Goal: Book appointment/travel/reservation

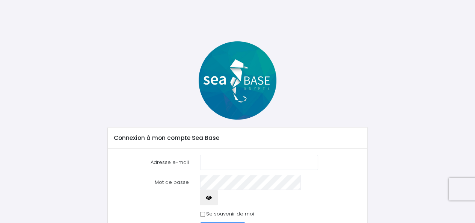
type input "camboni.lr@gmail.com"
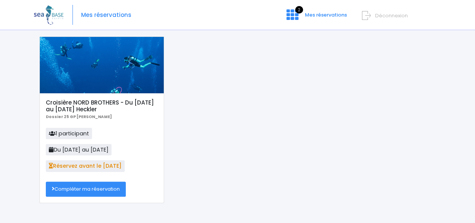
scroll to position [42, 0]
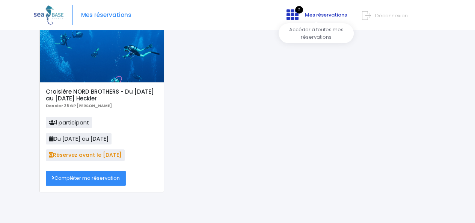
click at [290, 18] on icon at bounding box center [292, 15] width 12 height 12
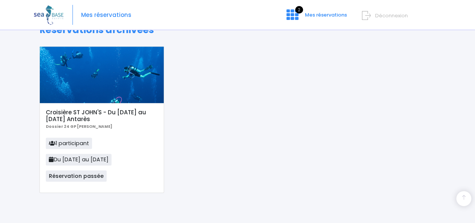
scroll to position [25, 0]
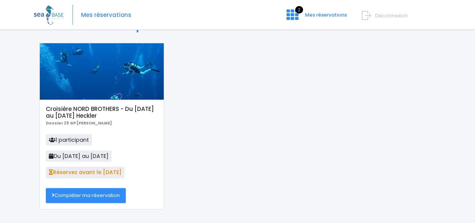
click at [79, 198] on link "Compléter ma réservation" at bounding box center [86, 195] width 80 height 15
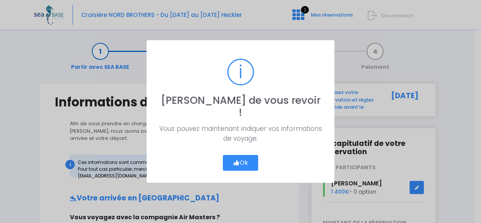
click at [243, 155] on button "Ok" at bounding box center [240, 163] width 35 height 16
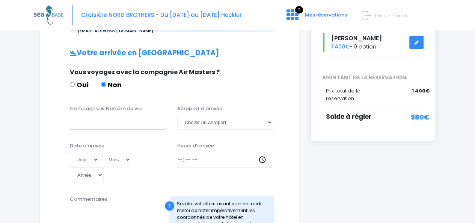
scroll to position [160, 0]
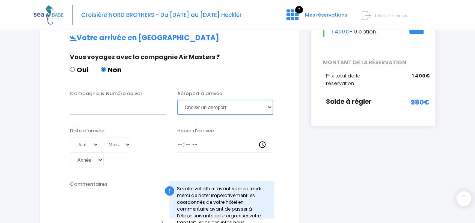
click at [212, 101] on select "Choisir un aéroport Hurghada Marsa Alam" at bounding box center [225, 106] width 96 height 15
click at [208, 99] on select "Choisir un aéroport Hurghada Marsa Alam" at bounding box center [225, 106] width 96 height 15
select select "Hurghada"
click at [177, 99] on select "Choisir un aéroport Hurghada Marsa Alam" at bounding box center [225, 106] width 96 height 15
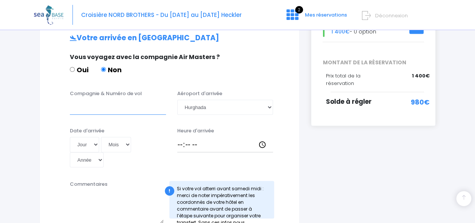
click at [104, 99] on input "Compagnie & Numéro de vol" at bounding box center [118, 106] width 96 height 15
paste input "TO 8066"
click at [70, 101] on input "TO 8066" at bounding box center [118, 106] width 96 height 15
type input "Transavia TO 8066"
click at [90, 137] on select "Jour 01 02 03 04 05 06 07 08 09 10 11 12 13 14 15 16 17 18 19 20 21 22 23 24 25…" at bounding box center [84, 144] width 29 height 15
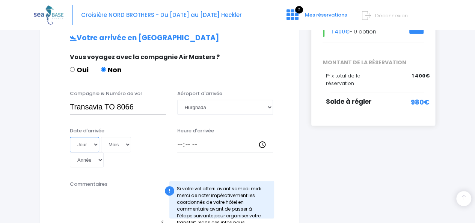
select select "01"
click at [70, 137] on select "Jour 01 02 03 04 05 06 07 08 09 10 11 12 13 14 15 16 17 18 19 20 21 22 23 24 25…" at bounding box center [84, 144] width 29 height 15
click at [118, 145] on div "Date d'arrivée Jour 01 02 03 04 05 06 07 08 09 10 11 12 13 14 15 16 17 18 19 20…" at bounding box center [169, 149] width 241 height 45
click at [124, 139] on select "Mois 01 02 03 04 05 06 07 08 09 10 11 12" at bounding box center [116, 144] width 30 height 15
select select "11"
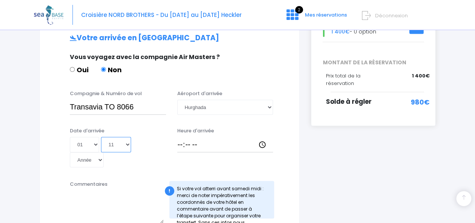
click at [101, 137] on select "Mois 01 02 03 04 05 06 07 08 09 10 11 12" at bounding box center [116, 144] width 30 height 15
click at [104, 152] on select "Année 2045 2044 2043 2042 2041 2040 2039 2038 2037 2036 2035 2034 2033 2032 203…" at bounding box center [87, 159] width 34 height 15
select select "2025"
click at [104, 152] on select "Année 2045 2044 2043 2042 2041 2040 2039 2038 2037 2036 2035 2034 2033 2032 203…" at bounding box center [87, 159] width 34 height 15
type input "2025-11-01"
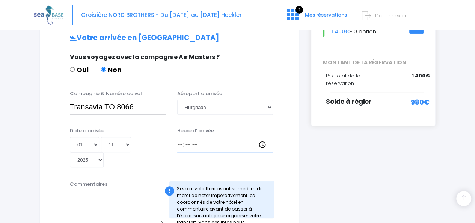
click at [184, 139] on input "Heure d'arrivée" at bounding box center [225, 144] width 96 height 15
type input "12:55"
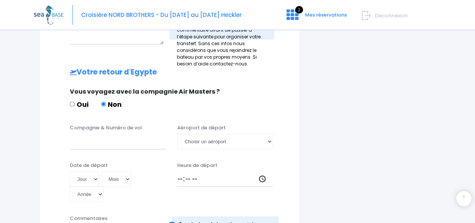
scroll to position [353, 0]
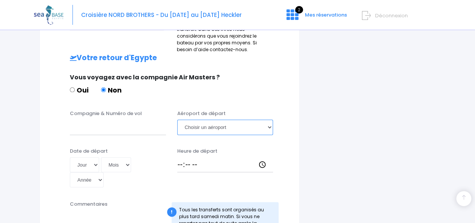
click at [195, 119] on select "Choisir un aéroport Hurghada Marsa Alam" at bounding box center [225, 126] width 96 height 15
select select "Hurghada"
click at [177, 119] on select "Choisir un aéroport Hurghada Marsa Alam" at bounding box center [225, 126] width 96 height 15
click at [93, 157] on select "Jour 01 02 03 04 05 06 07 08 09 10 11 12 13 14 15 16 17 18 19 20 21 22 23 24 25…" at bounding box center [84, 164] width 29 height 15
select select "08"
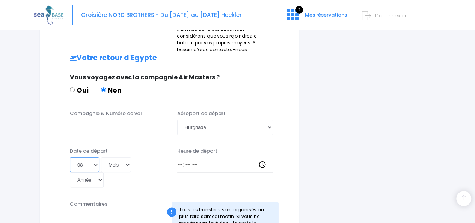
click at [70, 157] on select "Jour 01 02 03 04 05 06 07 08 09 10 11 12 13 14 15 16 17 18 19 20 21 22 23 24 25…" at bounding box center [84, 164] width 29 height 15
click at [113, 157] on select "Mois 01 02 03 04 05 06 07 08 09 10 11 12" at bounding box center [116, 164] width 30 height 15
select select "11"
click at [101, 157] on select "Mois 01 02 03 04 05 06 07 08 09 10 11 12" at bounding box center [116, 164] width 30 height 15
click at [104, 172] on select "Année 2045 2044 2043 2042 2041 2040 2039 2038 2037 2036 2035 2034 2033 2032 203…" at bounding box center [87, 179] width 34 height 15
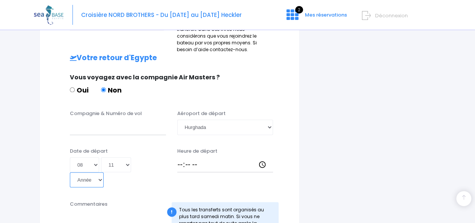
select select "2025"
click at [104, 172] on select "Année 2045 2044 2043 2042 2041 2040 2039 2038 2037 2036 2035 2034 2033 2032 203…" at bounding box center [87, 179] width 34 height 15
type input "2025-11-08"
click at [189, 157] on input "Heure de départ" at bounding box center [225, 164] width 96 height 15
type input "19:25"
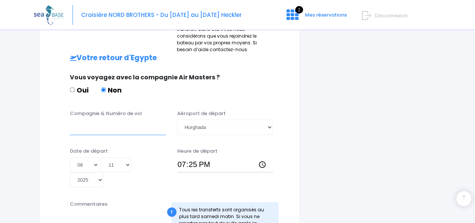
click at [138, 119] on input "Compagnie & Numéro de vol" at bounding box center [118, 126] width 96 height 15
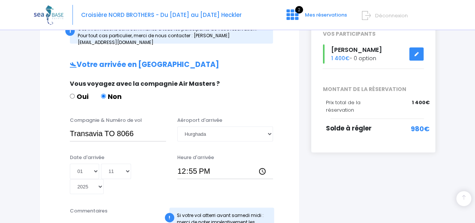
scroll to position [146, 0]
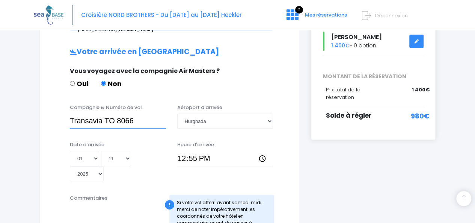
drag, startPoint x: 138, startPoint y: 112, endPoint x: 70, endPoint y: 109, distance: 68.4
click at [70, 113] on input "Transavia TO 8066" at bounding box center [118, 120] width 96 height 15
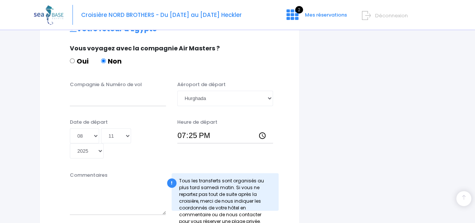
scroll to position [383, 0]
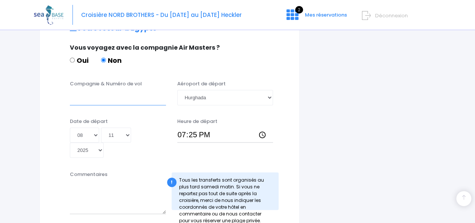
click at [87, 90] on input "Compagnie & Numéro de vol" at bounding box center [118, 97] width 96 height 15
paste input "Transavia TO 8066"
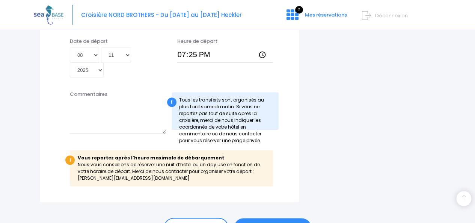
scroll to position [469, 0]
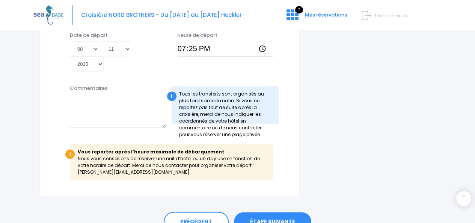
type input "Transavia TO 8066"
click at [269, 212] on link "ÉTAPE SUIVANTE" at bounding box center [272, 222] width 77 height 20
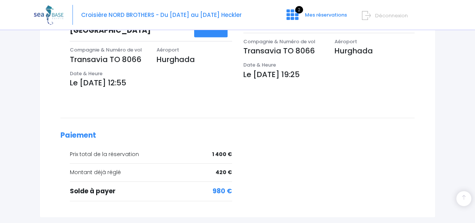
scroll to position [303, 0]
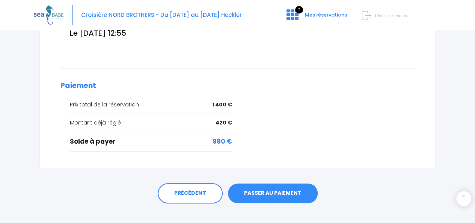
click at [285, 183] on link "PASSER AU PAIEMENT" at bounding box center [273, 193] width 90 height 20
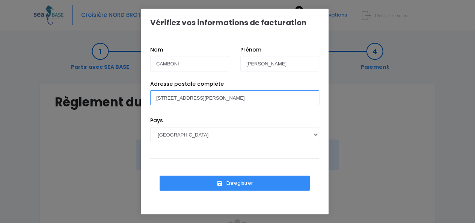
drag, startPoint x: 228, startPoint y: 97, endPoint x: 134, endPoint y: 93, distance: 94.3
click at [134, 93] on div "Vérifiez vos informations de facturation Nom CAMBONI Prénom LAURA Pays AFGHANIS…" at bounding box center [237, 111] width 475 height 223
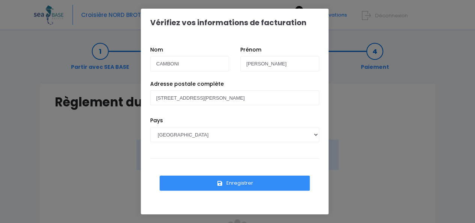
click at [196, 182] on button "Enregistrer" at bounding box center [235, 182] width 150 height 15
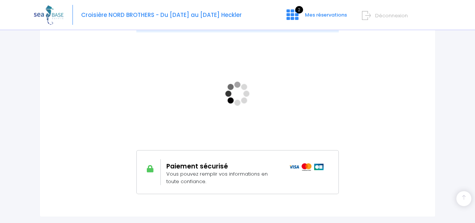
scroll to position [140, 0]
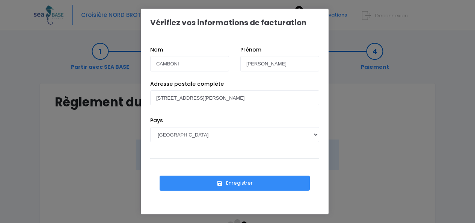
scroll to position [140, 0]
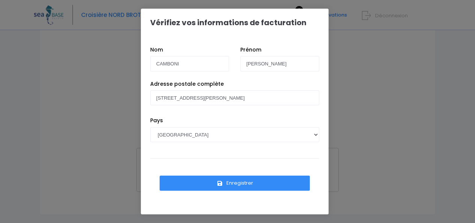
click at [245, 184] on button "Enregistrer" at bounding box center [235, 182] width 150 height 15
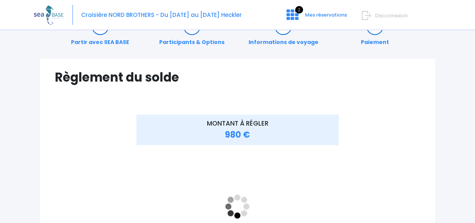
scroll to position [74, 0]
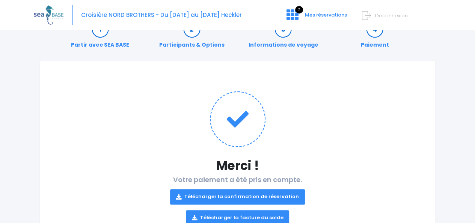
scroll to position [59, 0]
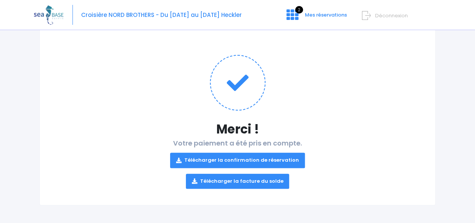
click at [228, 163] on link "Télécharger la confirmation de réservation" at bounding box center [237, 159] width 135 height 15
click at [251, 181] on link "Télécharger la facture du solde" at bounding box center [238, 180] width 104 height 15
click at [44, 9] on img at bounding box center [49, 14] width 30 height 19
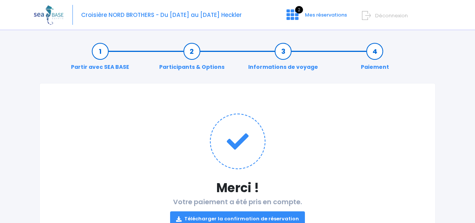
scroll to position [59, 0]
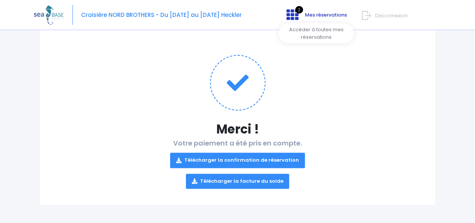
click at [302, 17] on link "2 Mes réservations" at bounding box center [315, 17] width 71 height 7
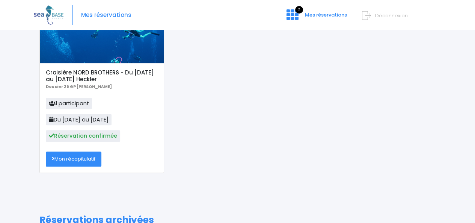
scroll to position [100, 0]
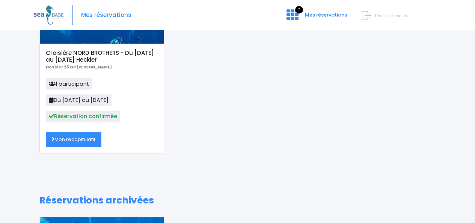
click at [92, 135] on link "Mon récapitulatif" at bounding box center [74, 139] width 56 height 15
